Goal: Task Accomplishment & Management: Complete application form

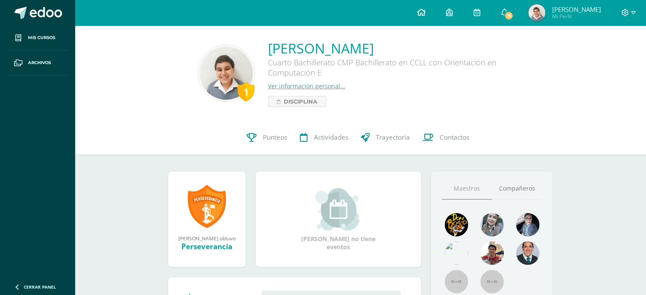
click at [425, 16] on icon at bounding box center [421, 12] width 8 height 8
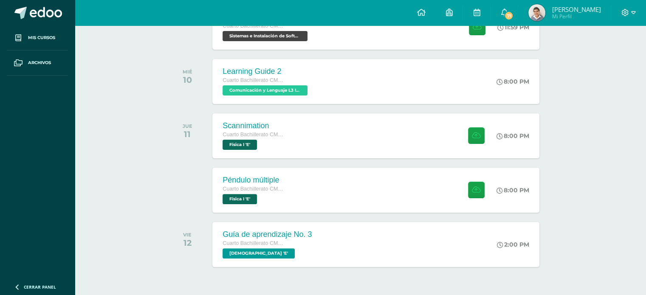
scroll to position [219, 0]
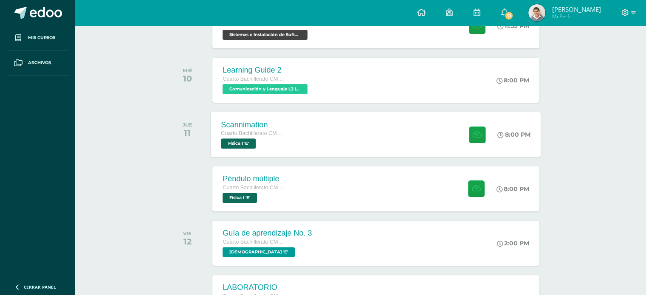
click at [334, 130] on div "Scannimation Cuarto Bachillerato CMP Bachillerato en CCLL con Orientación en Co…" at bounding box center [376, 134] width 330 height 45
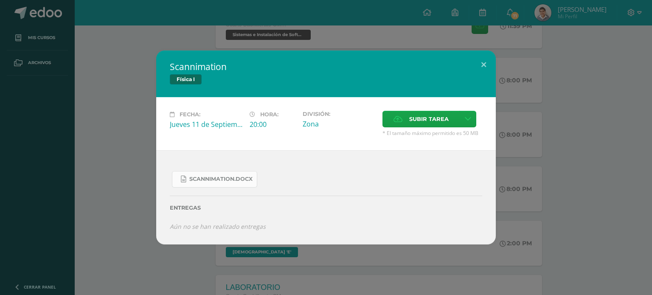
click at [194, 176] on span "Scannimation.docx" at bounding box center [220, 179] width 63 height 7
click at [131, 175] on div "Scannimation Física I Fecha: Jueves 11 de Septiembre Hora: 20:00 División: Zona…" at bounding box center [325, 148] width 645 height 194
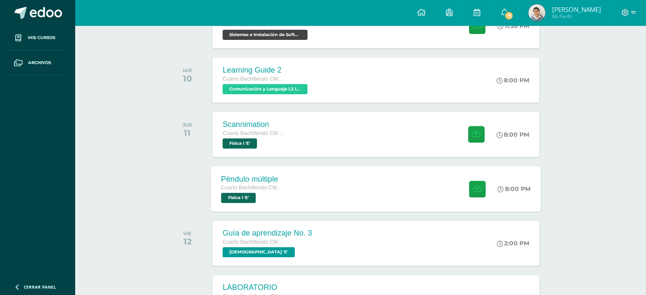
click at [348, 178] on div "Péndulo múltiple Cuarto Bachillerato CMP Bachillerato en CCLL con Orientación e…" at bounding box center [376, 188] width 330 height 45
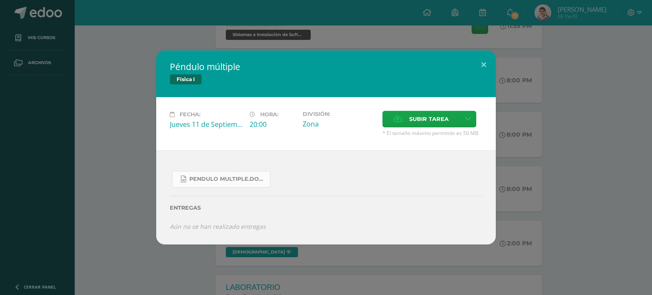
click at [196, 174] on link "Pendulo multiple.docx" at bounding box center [221, 179] width 99 height 17
click at [149, 106] on div "Péndulo múltiple Física I Fecha: Jueves 11 de Septiembre Hora: 20:00 División: …" at bounding box center [325, 148] width 645 height 194
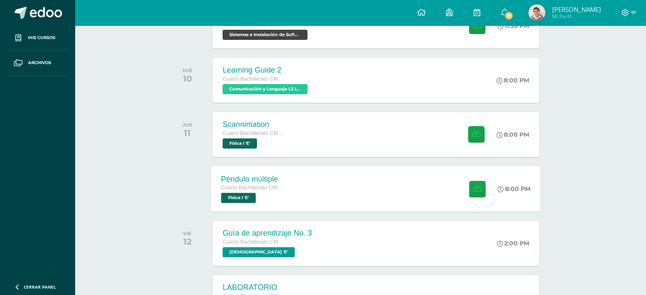
click at [316, 202] on div "Péndulo múltiple Cuarto Bachillerato CMP Bachillerato en CCLL con Orientación e…" at bounding box center [376, 188] width 330 height 45
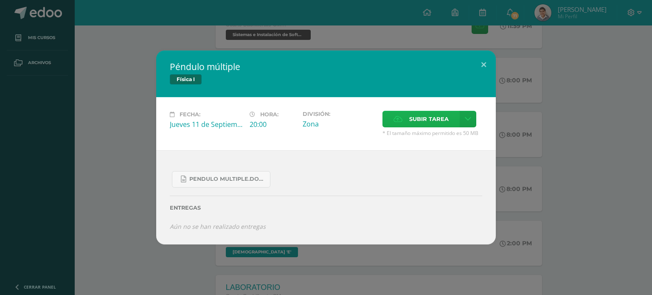
click at [398, 122] on icon at bounding box center [398, 119] width 9 height 6
click at [0, 0] on input "Subir tarea" at bounding box center [0, 0] width 0 height 0
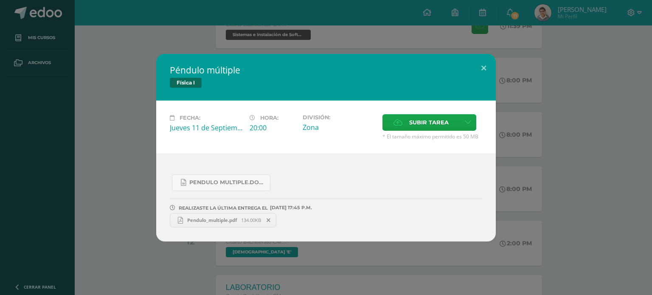
click at [208, 216] on link "Pendulo_multiple.pdf 134.00KB" at bounding box center [223, 220] width 107 height 14
click at [130, 156] on div "Péndulo múltiple Física I Fecha: Jueves 11 de Septiembre Hora: 20:00 División: …" at bounding box center [325, 148] width 645 height 188
